Goal: Information Seeking & Learning: Learn about a topic

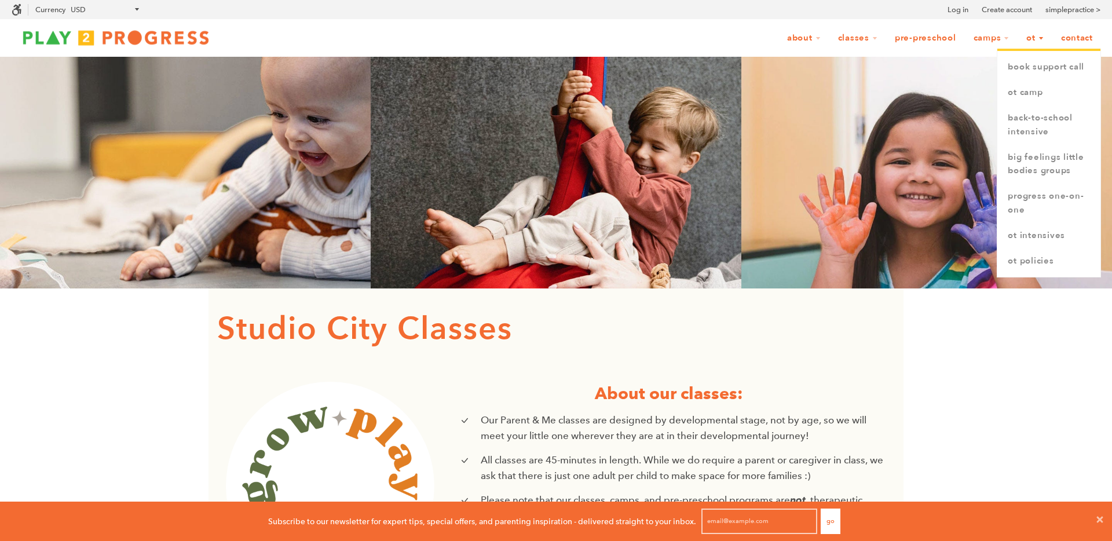
click at [1026, 37] on link "OT" at bounding box center [1035, 38] width 32 height 22
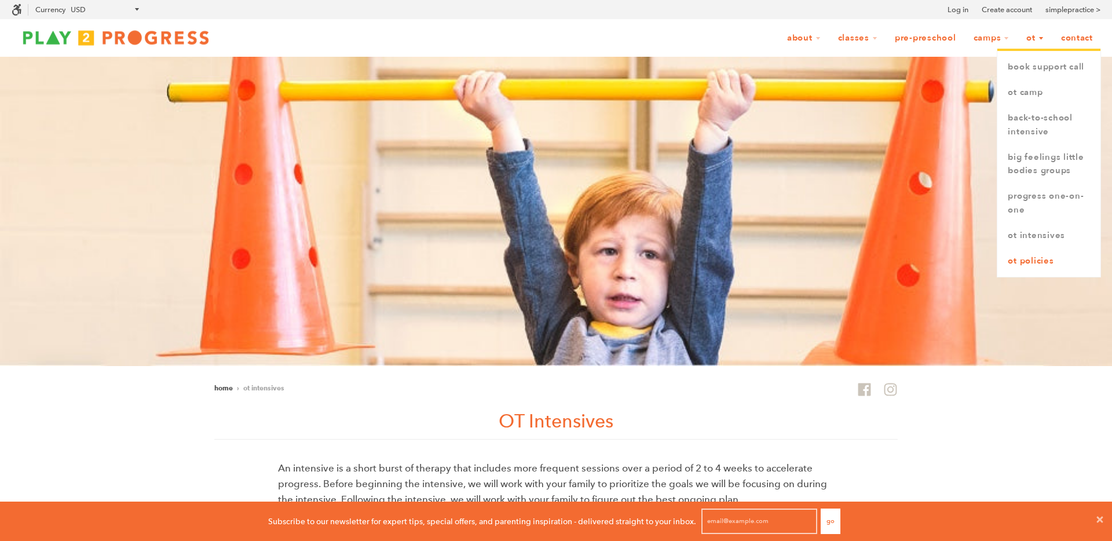
click at [1022, 259] on link "OT Policies" at bounding box center [1048, 260] width 103 height 25
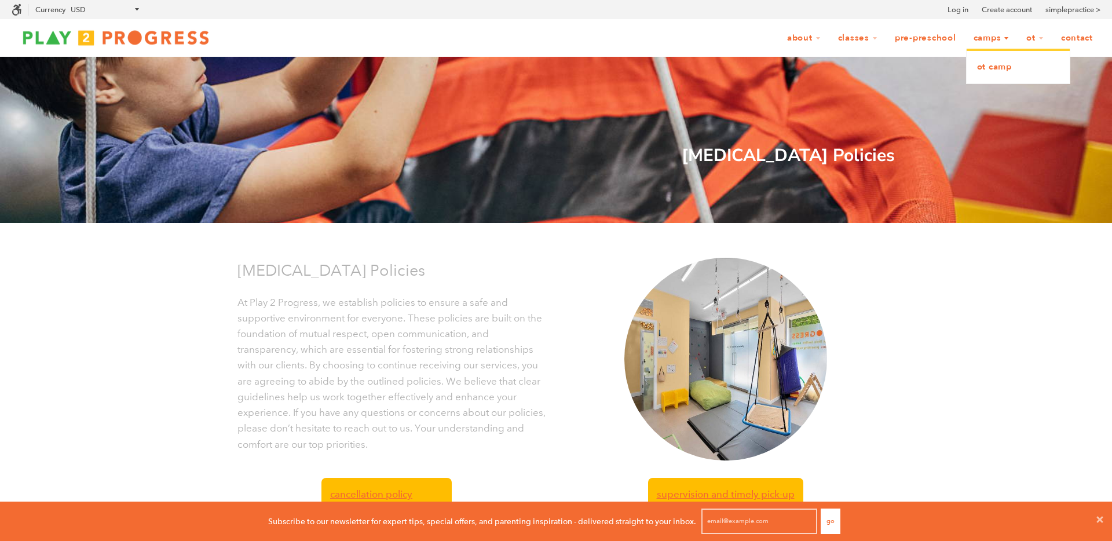
click at [987, 69] on link "OT Camp" at bounding box center [1017, 66] width 103 height 25
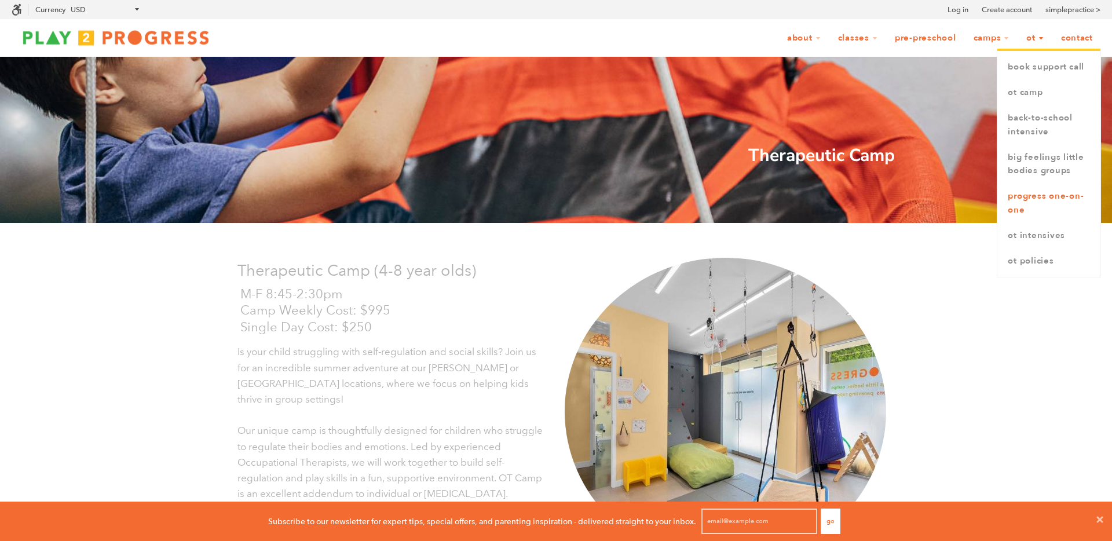
click at [1017, 204] on link "Progress One-on-One" at bounding box center [1048, 203] width 103 height 39
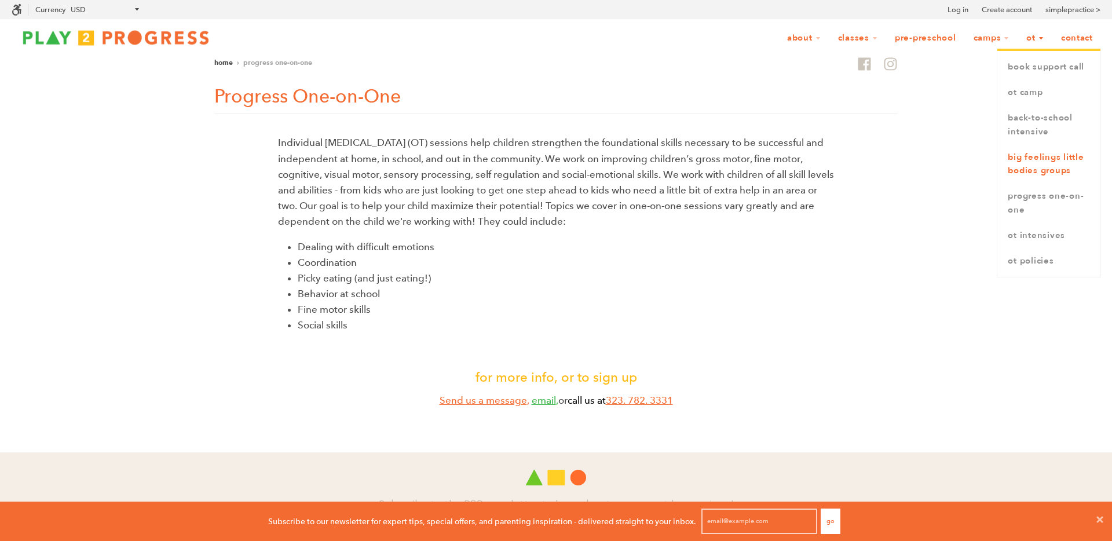
click at [1031, 166] on link "Big Feelings Little Bodies Groups" at bounding box center [1048, 164] width 103 height 39
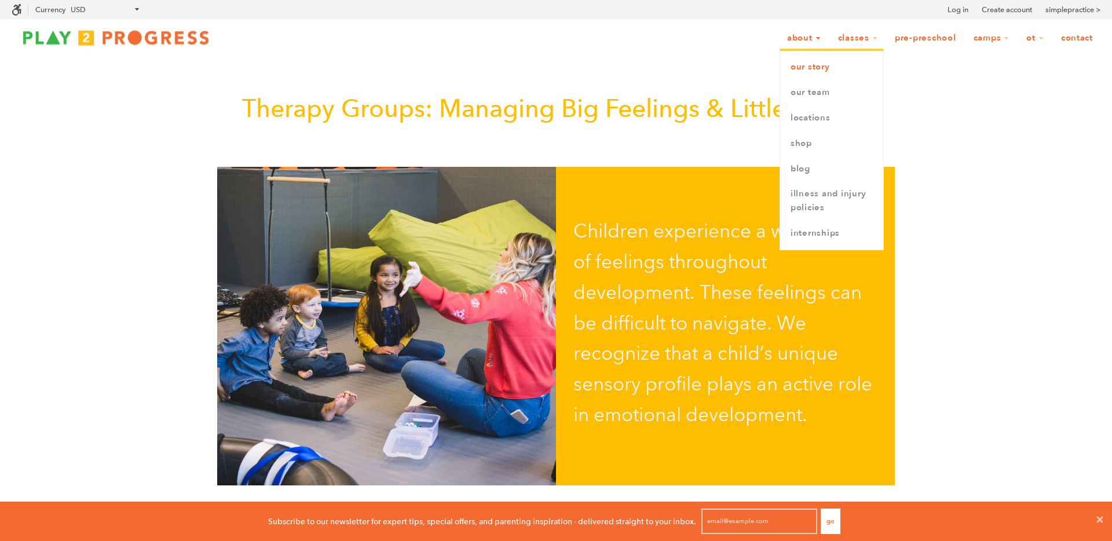
click at [796, 56] on link "Our Story" at bounding box center [831, 66] width 103 height 25
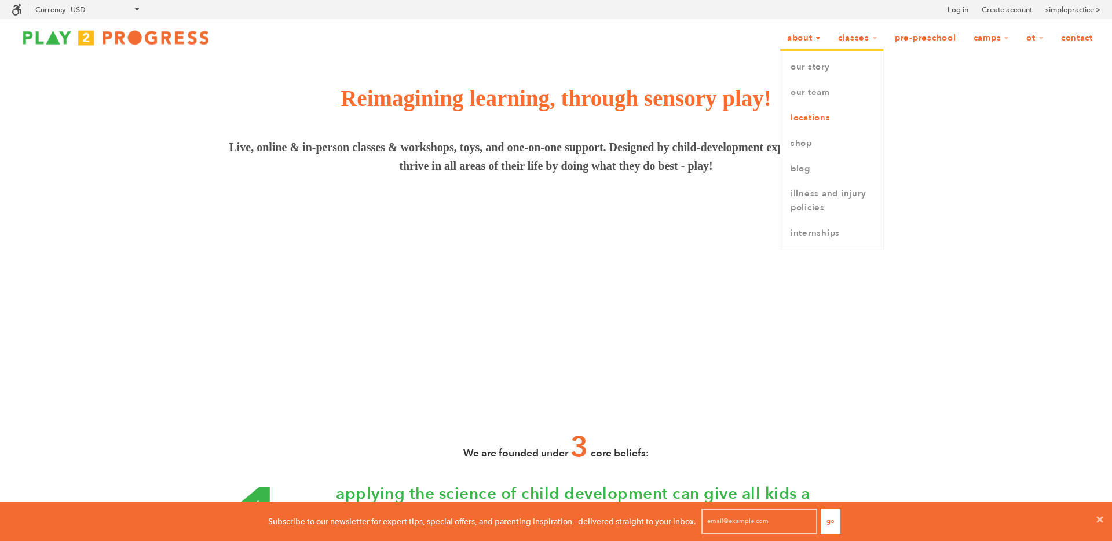
click at [814, 120] on link "Locations" at bounding box center [831, 117] width 103 height 25
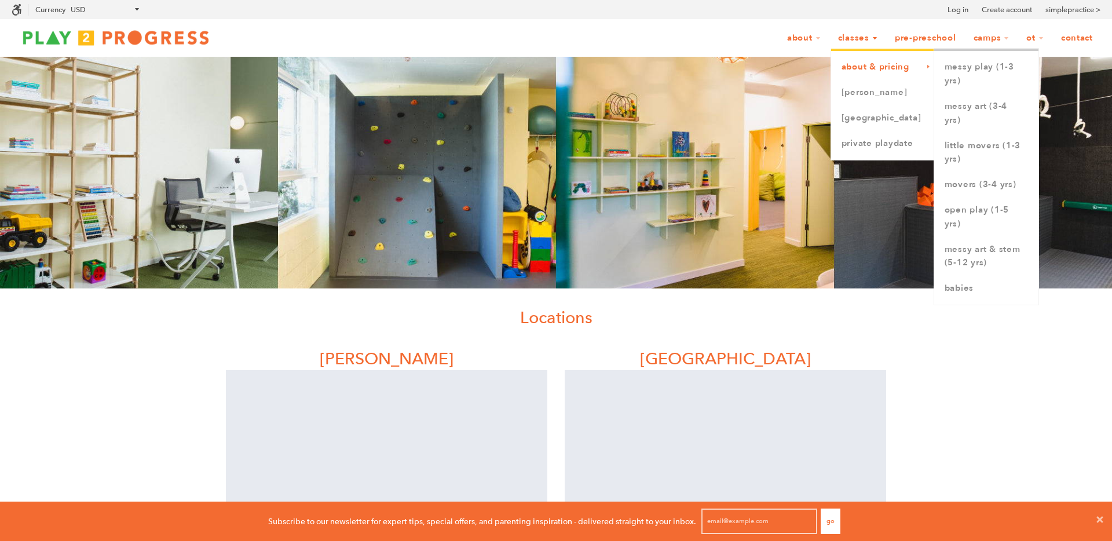
click at [855, 57] on link "About & Pricing" at bounding box center [882, 66] width 103 height 25
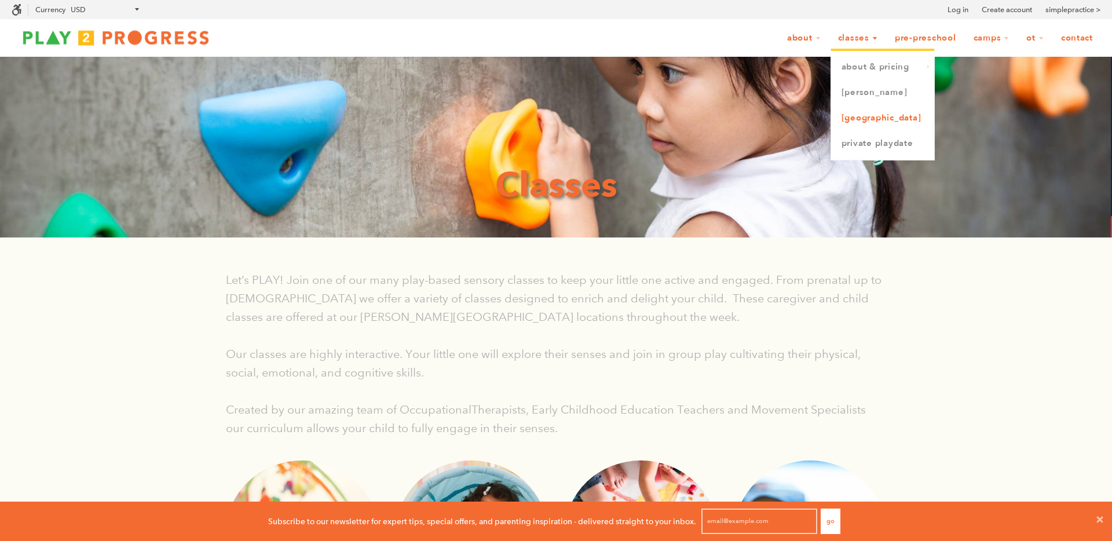
click at [849, 113] on link "[GEOGRAPHIC_DATA]" at bounding box center [882, 117] width 103 height 25
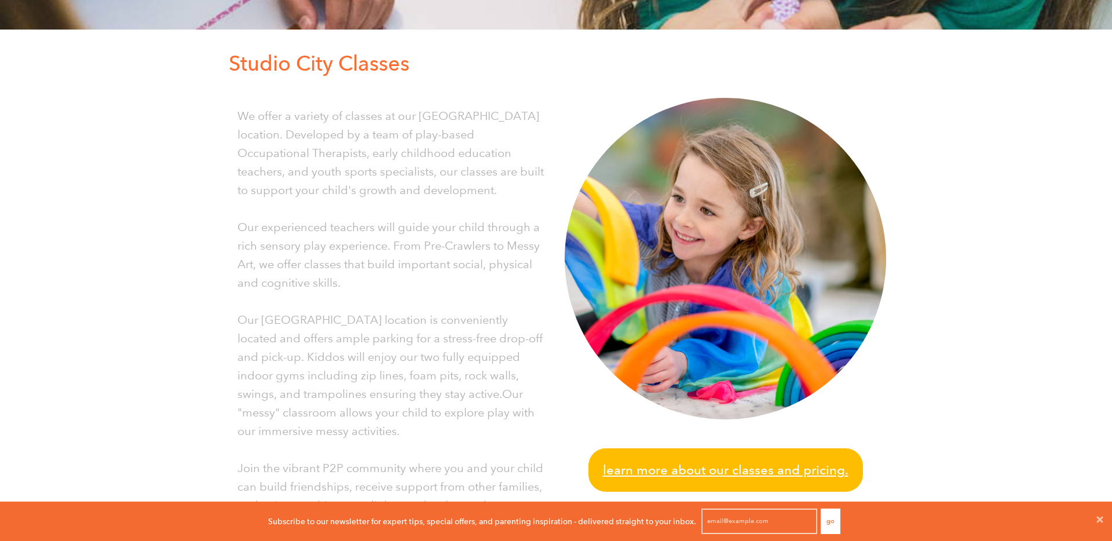
scroll to position [292, 0]
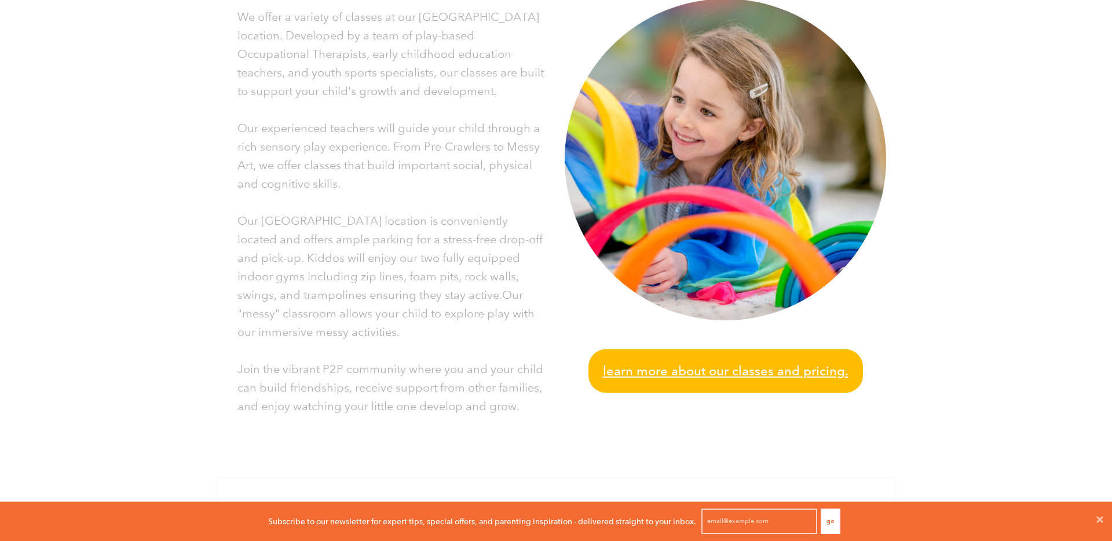
click at [659, 373] on span "Learn more about our classes and pricing." at bounding box center [726, 371] width 246 height 20
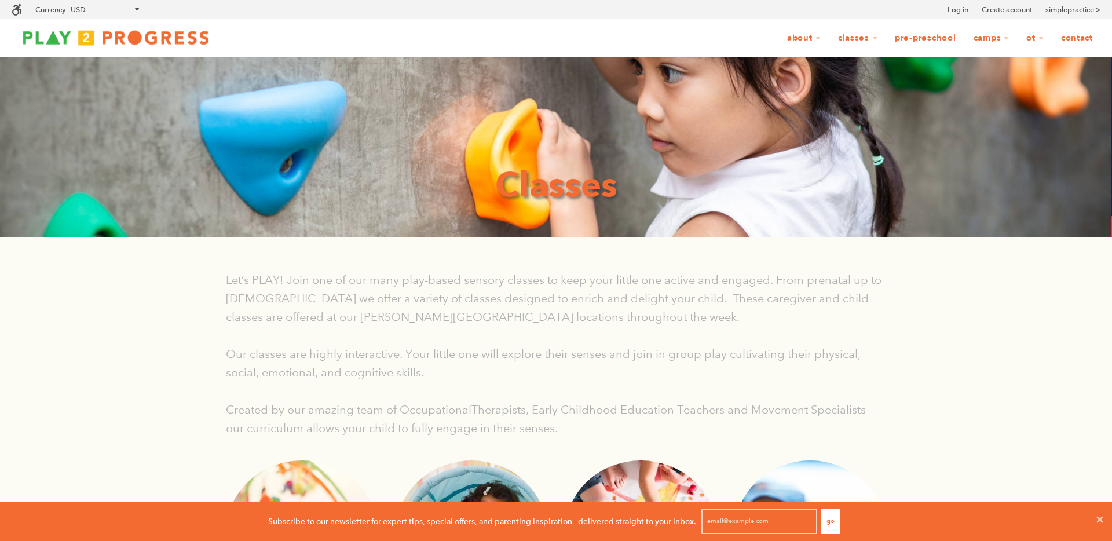
click at [924, 39] on link "Pre-Preschool" at bounding box center [925, 38] width 76 height 22
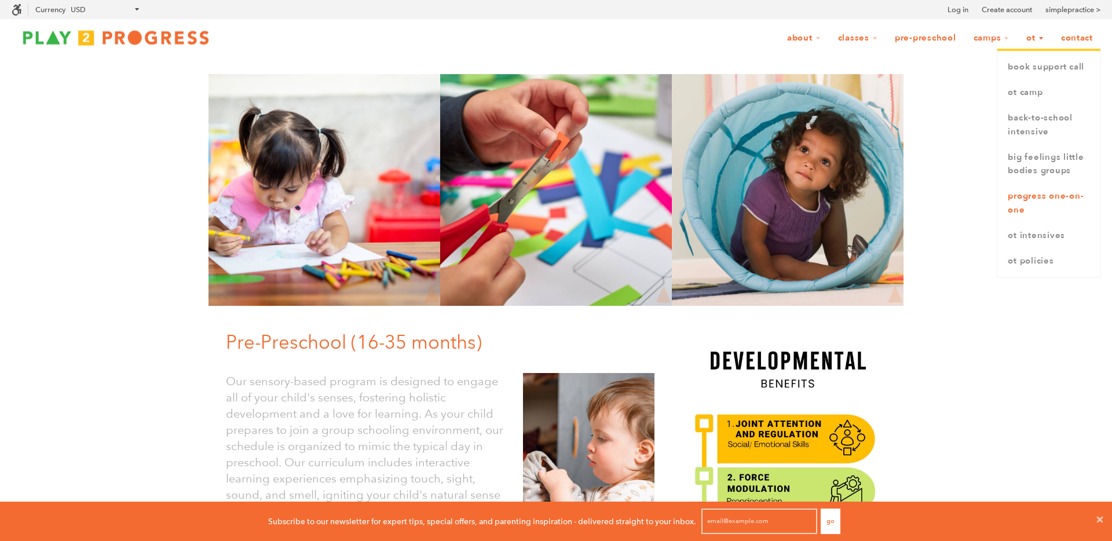
click at [1017, 210] on link "Progress One-on-One" at bounding box center [1048, 203] width 103 height 39
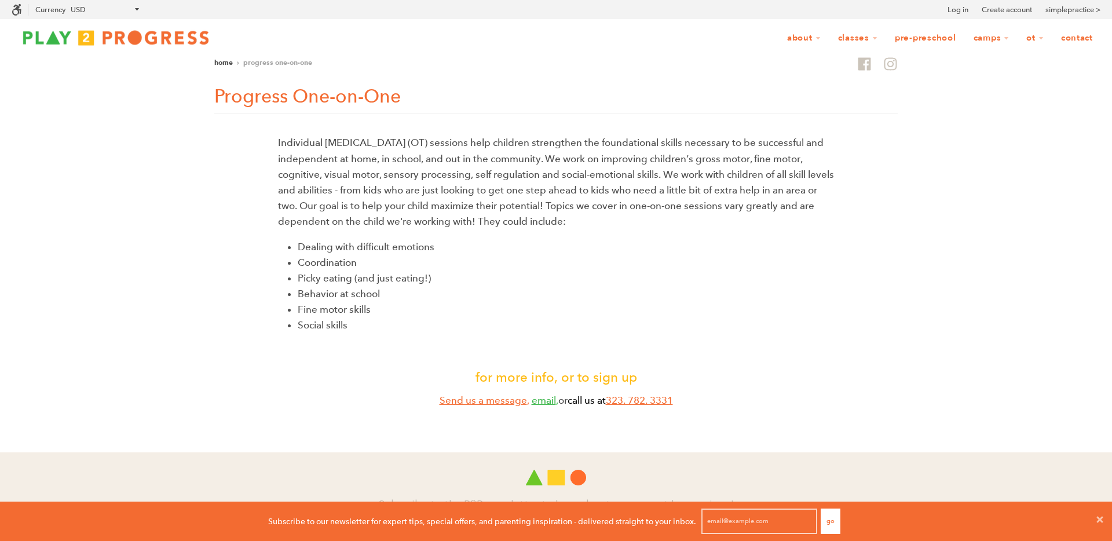
scroll to position [1, 1]
